Goal: Information Seeking & Learning: Learn about a topic

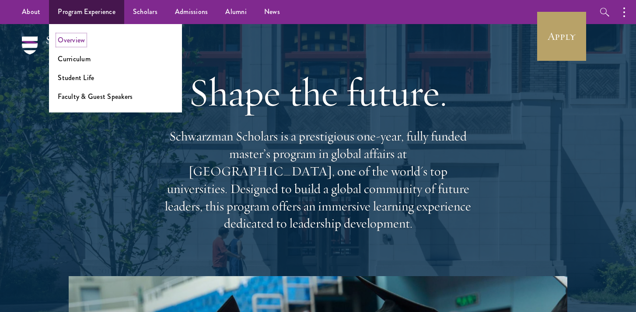
click at [74, 40] on link "Overview" at bounding box center [71, 40] width 27 height 10
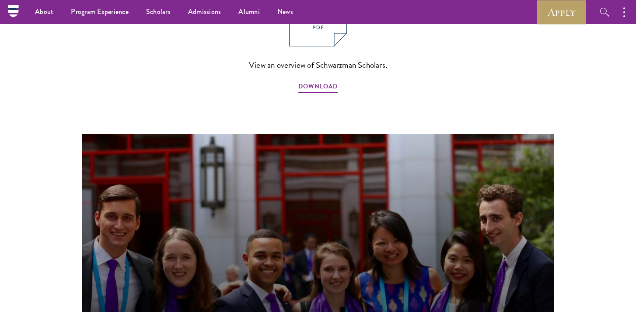
scroll to position [744, 0]
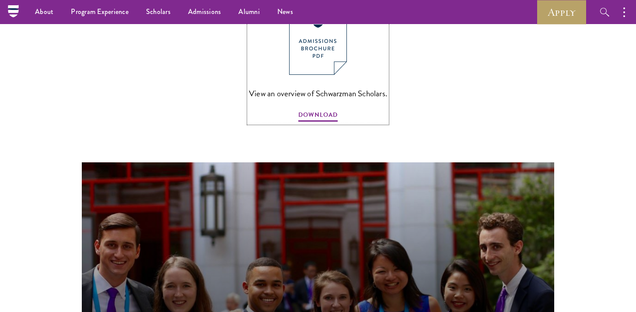
click at [311, 36] on img at bounding box center [318, 37] width 58 height 75
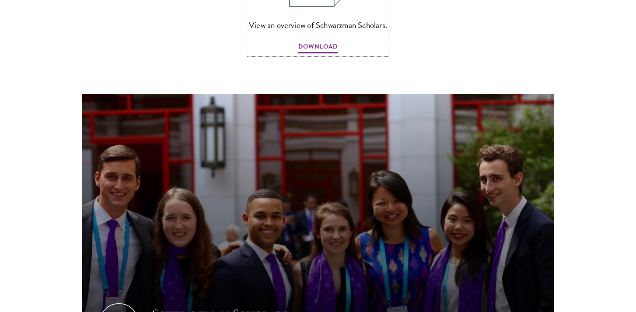
scroll to position [828, 0]
